Goal: Transaction & Acquisition: Download file/media

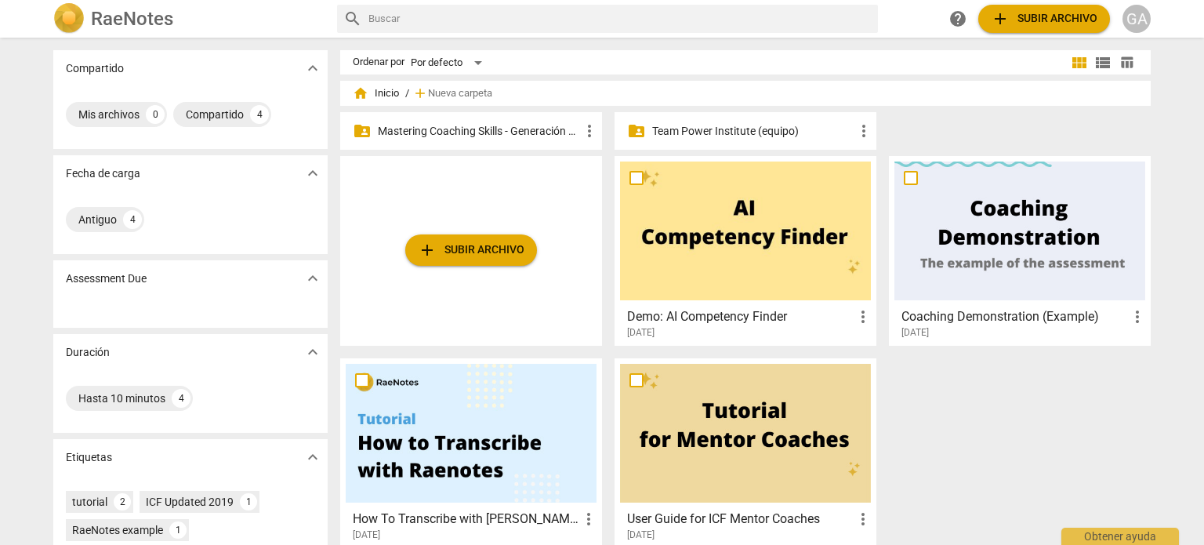
click at [459, 132] on p "Mastering Coaching Skills - Generación 31" at bounding box center [479, 131] width 202 height 16
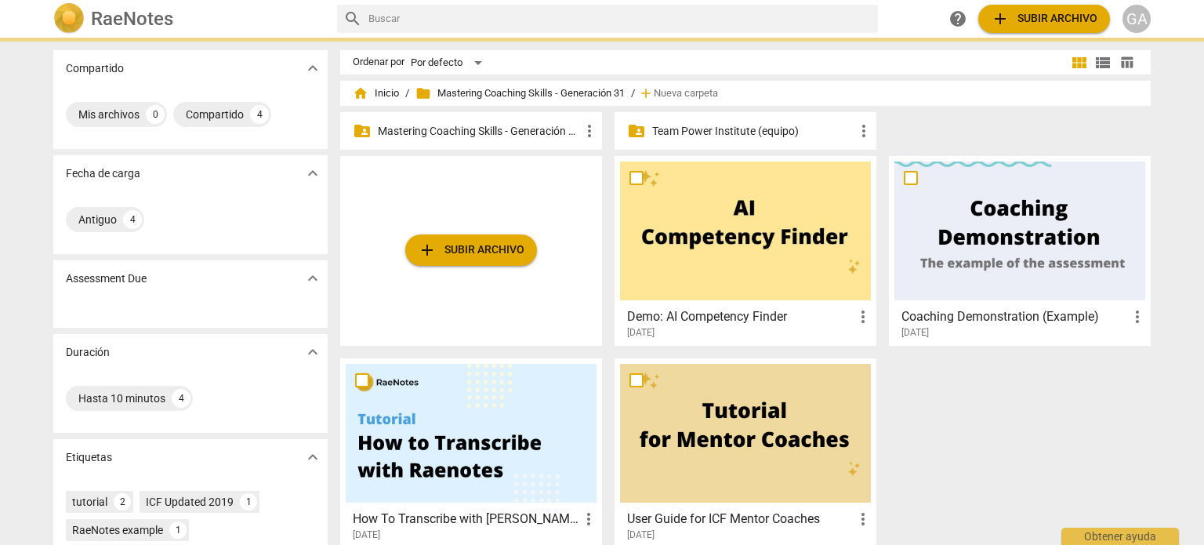
click at [459, 132] on p "Mastering Coaching Skills - Generación 31" at bounding box center [479, 131] width 202 height 16
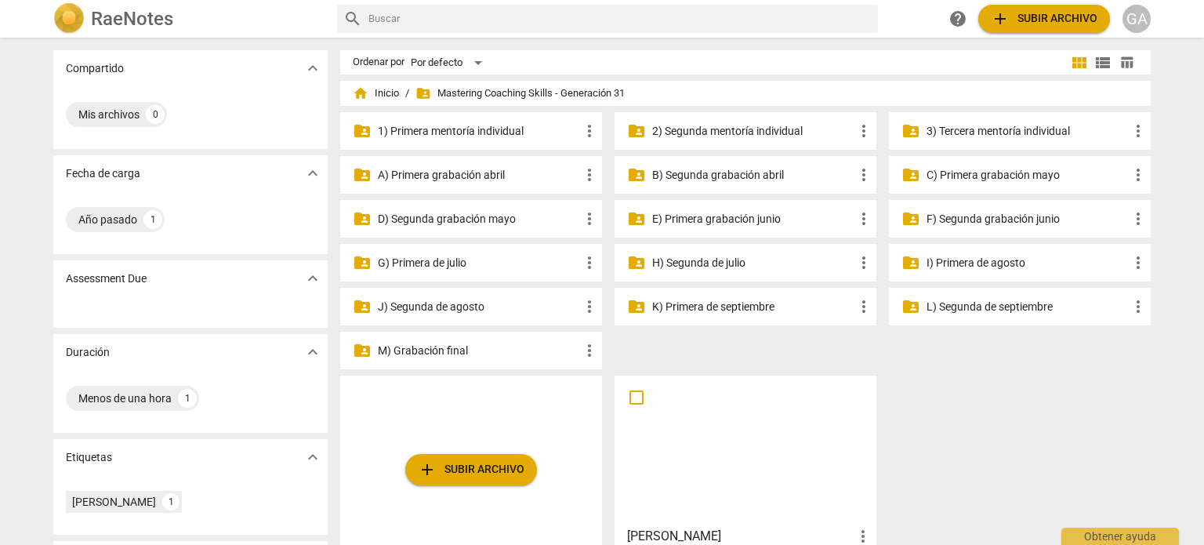
click at [994, 131] on p "3) Tercera mentoría individual" at bounding box center [1028, 131] width 202 height 16
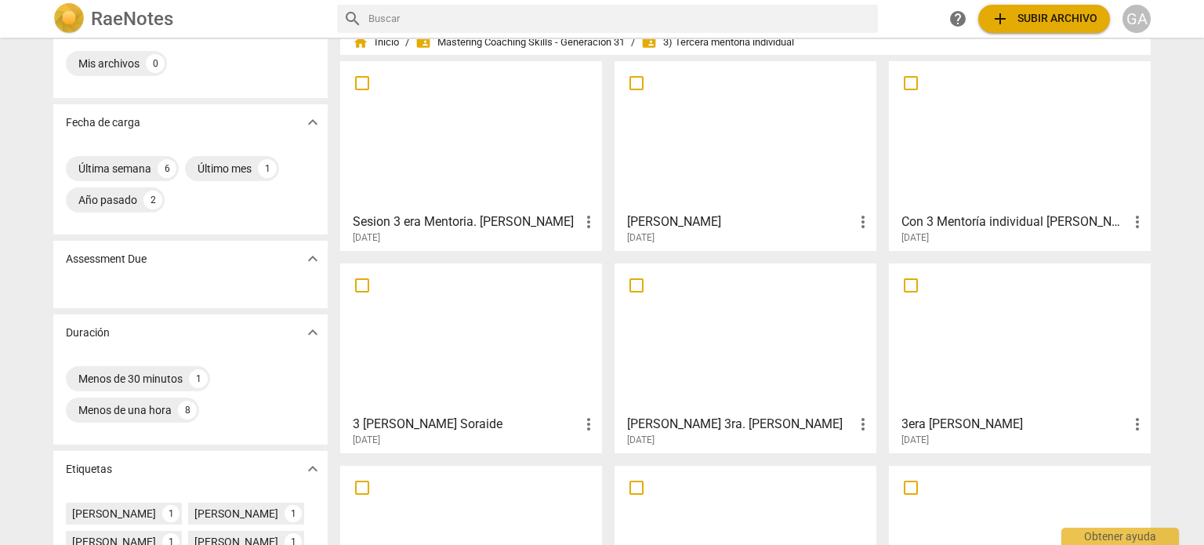
scroll to position [78, 0]
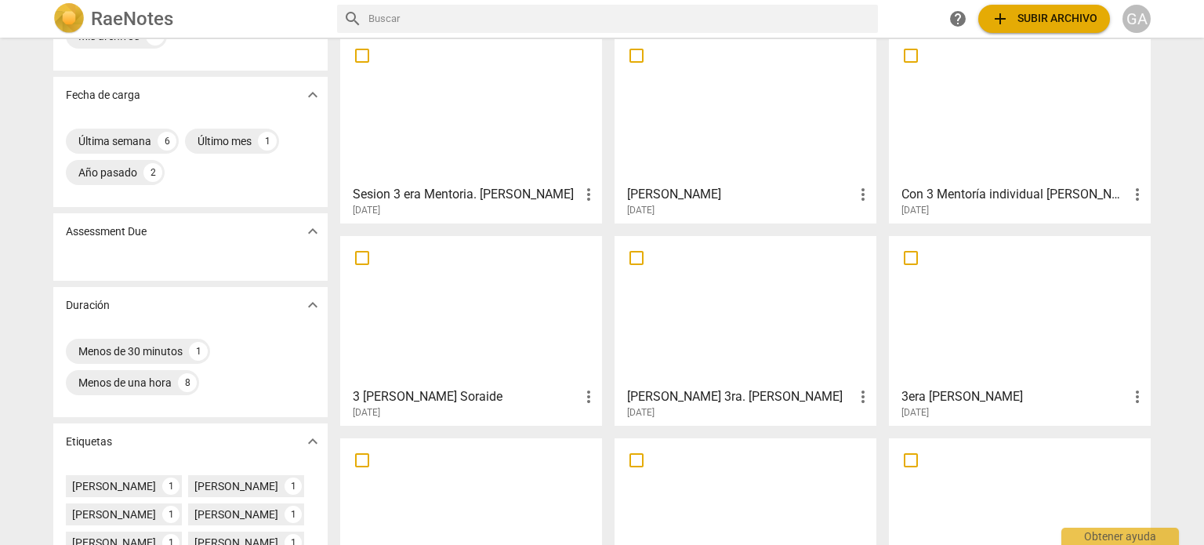
click at [732, 281] on div at bounding box center [745, 310] width 251 height 139
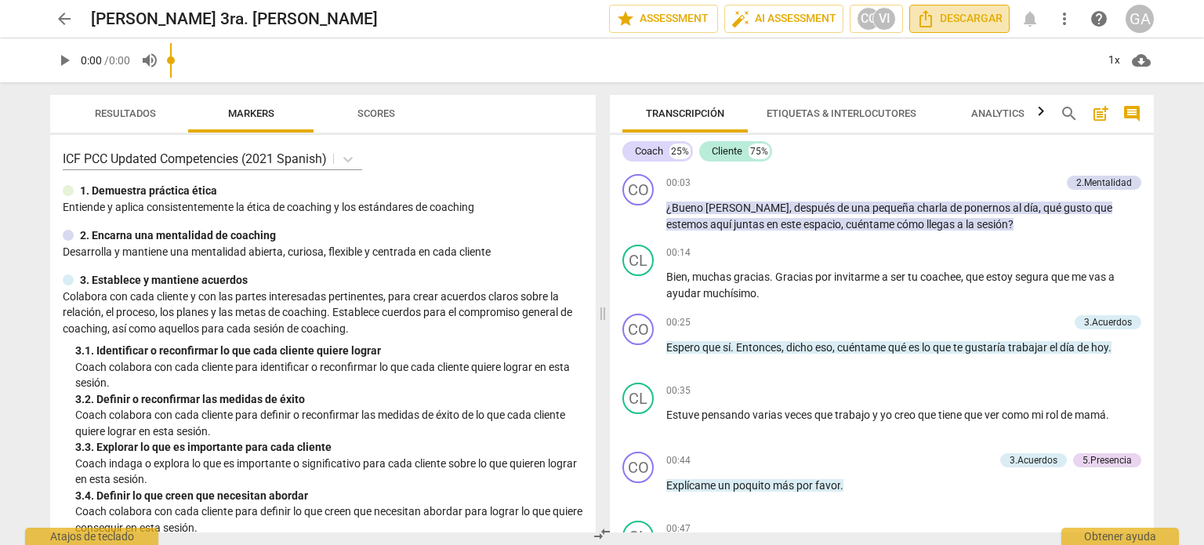
click at [970, 19] on span "Descargar" at bounding box center [959, 18] width 86 height 19
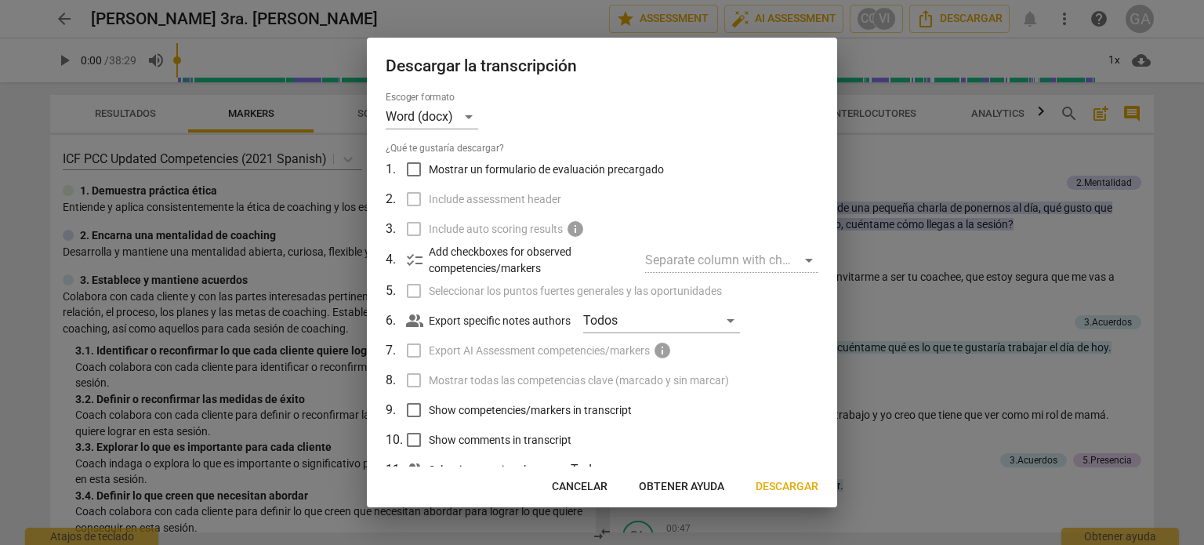
click at [787, 484] on span "Descargar" at bounding box center [787, 487] width 63 height 16
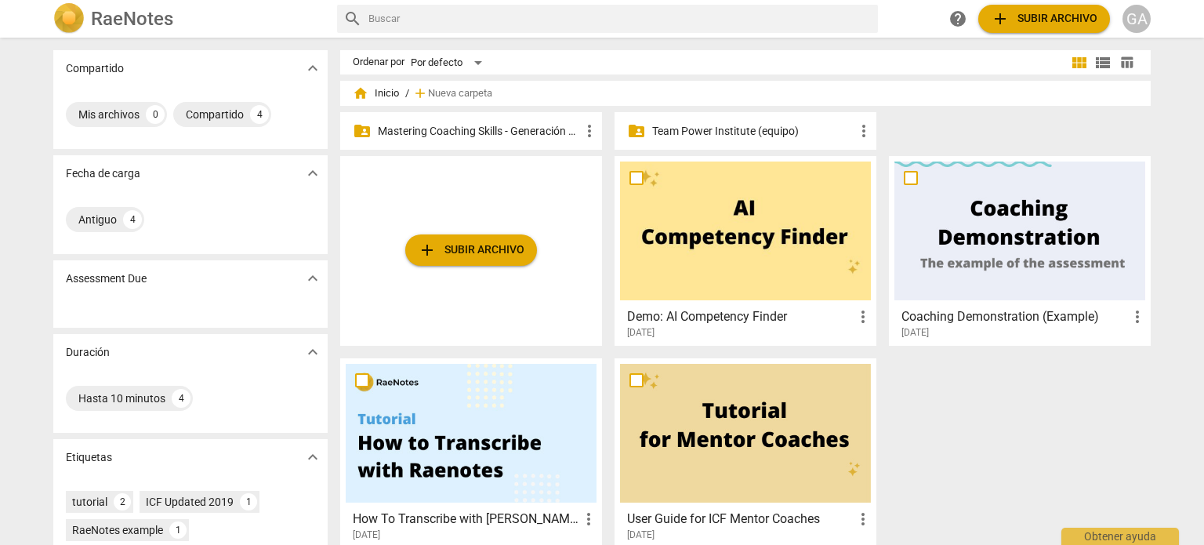
click at [441, 128] on p "Mastering Coaching Skills - Generación 31" at bounding box center [479, 131] width 202 height 16
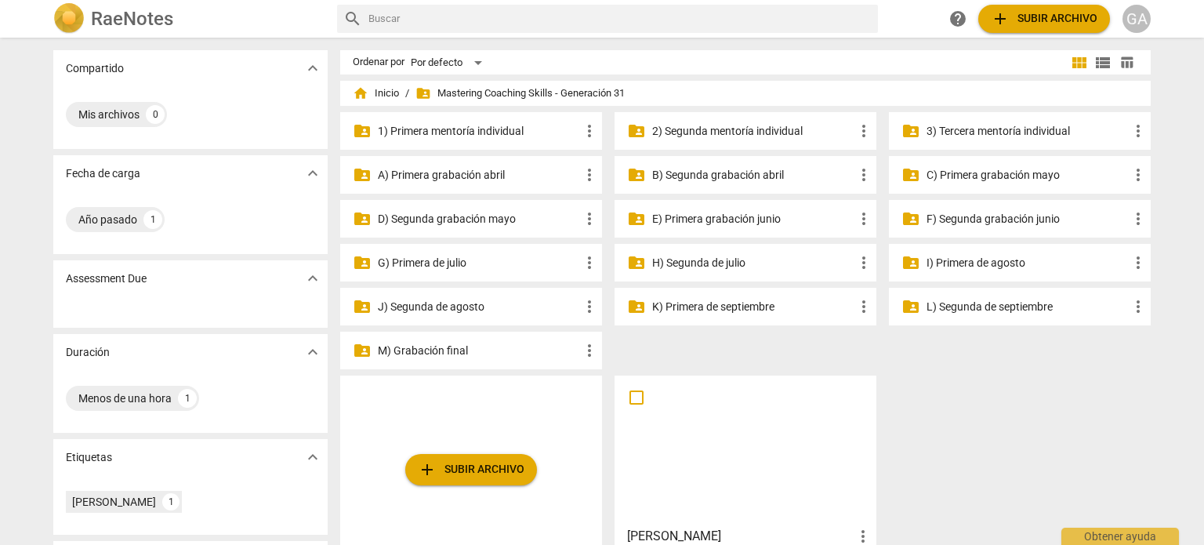
click at [979, 134] on p "3) Tercera mentoría individual" at bounding box center [1028, 131] width 202 height 16
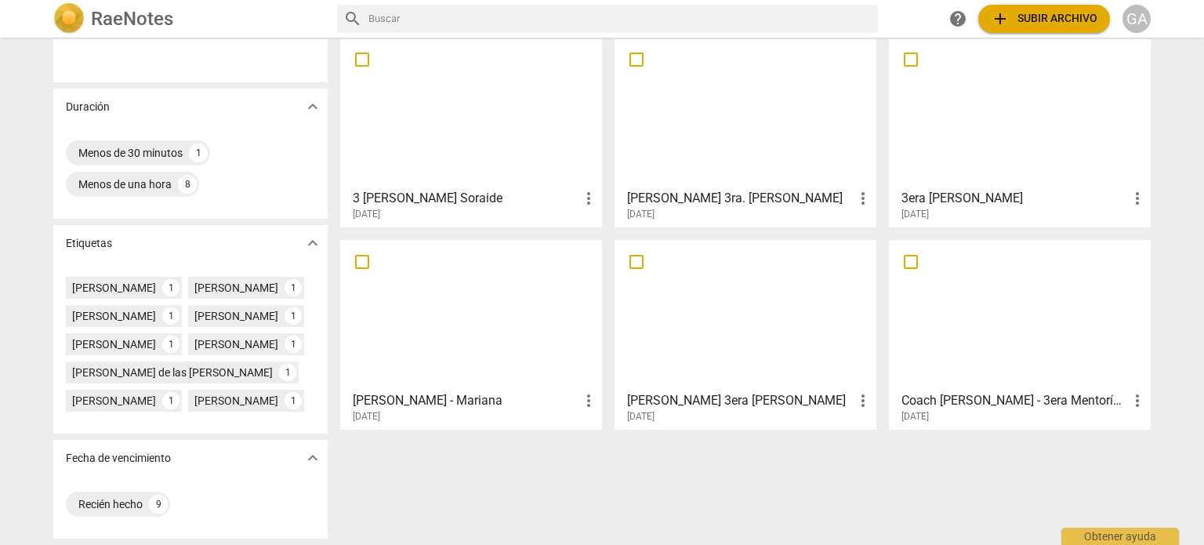
scroll to position [304, 0]
